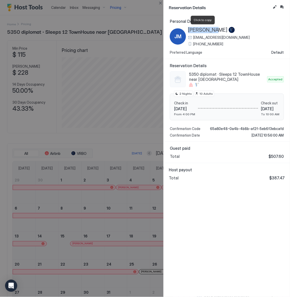
scroll to position [71, 212]
